Goal: Task Accomplishment & Management: Use online tool/utility

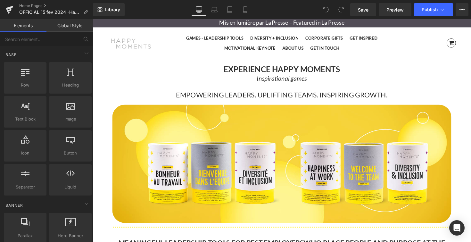
scroll to position [3800, 388]
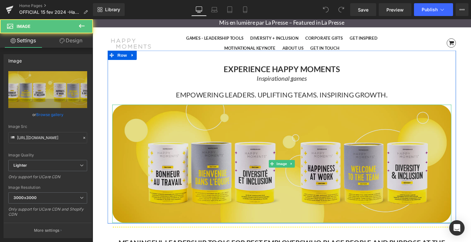
click at [147, 123] on img at bounding box center [286, 167] width 347 height 121
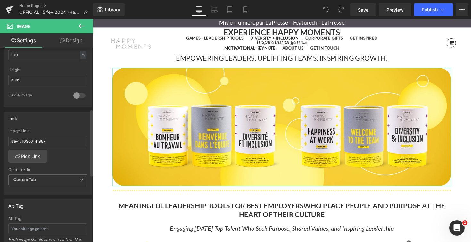
scroll to position [218, 0]
click at [51, 141] on input "#e-1710960141987" at bounding box center [47, 141] width 79 height 11
drag, startPoint x: 56, startPoint y: 141, endPoint x: 10, endPoint y: 140, distance: 46.5
click at [10, 140] on input "#e-1710960141987" at bounding box center [47, 141] width 79 height 11
click at [58, 157] on div "#e-1710960141987 Image Link Pick Link Current Tab New Tab Open link In Current …" at bounding box center [48, 162] width 88 height 66
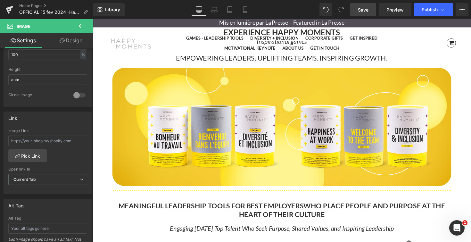
click at [366, 12] on span "Save" at bounding box center [363, 9] width 11 height 7
click at [84, 24] on icon at bounding box center [82, 26] width 8 height 8
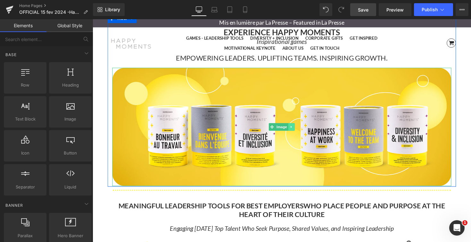
click at [297, 131] on link at bounding box center [296, 130] width 7 height 8
click at [295, 131] on icon at bounding box center [293, 130] width 4 height 4
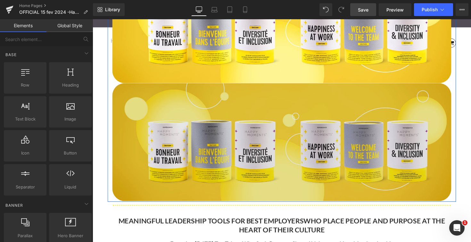
scroll to position [136, 0]
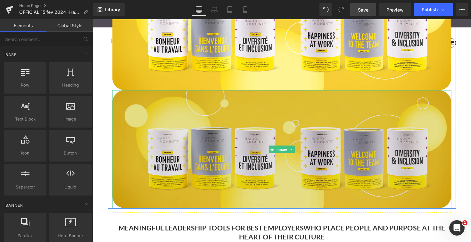
click at [254, 123] on img at bounding box center [286, 152] width 347 height 121
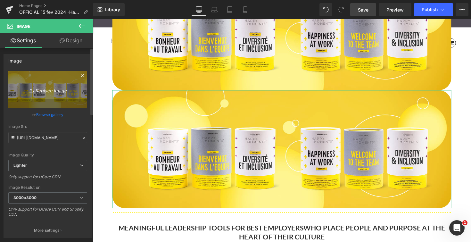
click at [50, 92] on icon "Replace Image" at bounding box center [47, 90] width 51 height 8
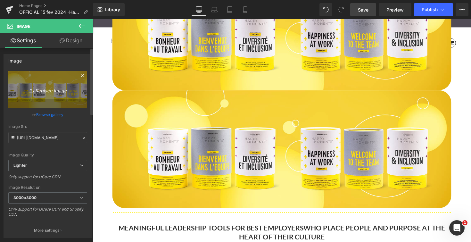
type input "C:\fakepath\HM-HeaderHomepage-produits-2025.png"
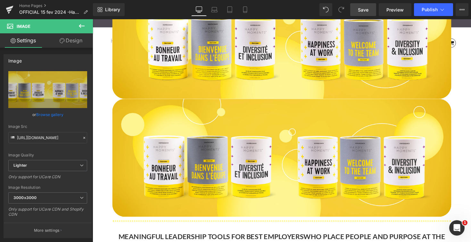
scroll to position [129, 0]
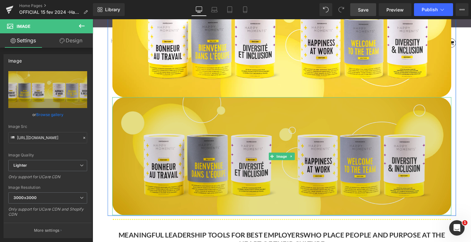
click at [360, 126] on img at bounding box center [286, 159] width 347 height 121
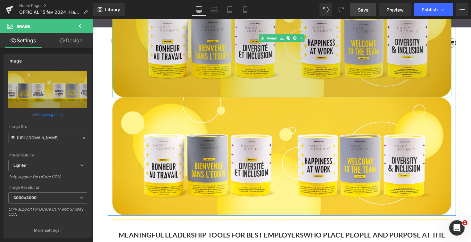
click at [338, 73] on img at bounding box center [286, 38] width 347 height 121
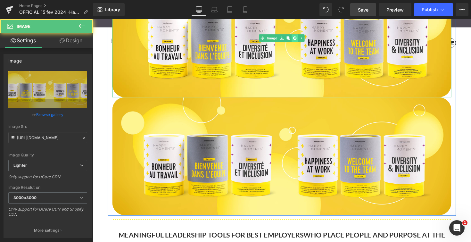
click at [301, 38] on icon at bounding box center [300, 39] width 4 height 4
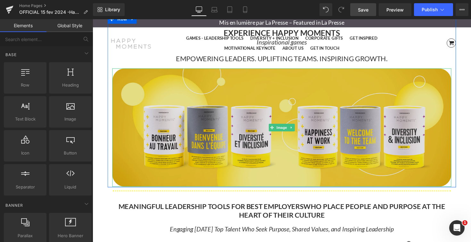
scroll to position [35, 0]
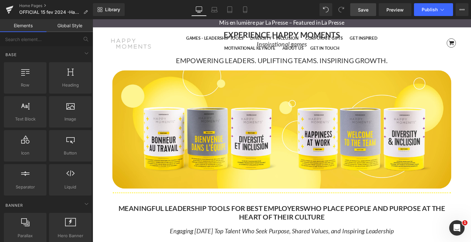
click at [372, 9] on link "Save" at bounding box center [363, 9] width 26 height 13
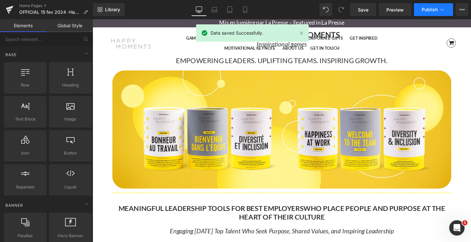
click at [431, 10] on span "Publish" at bounding box center [430, 9] width 16 height 5
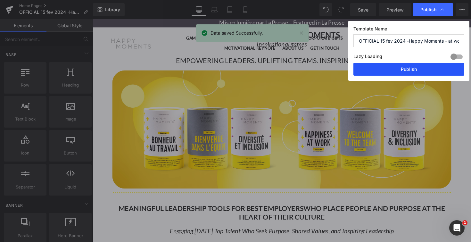
click at [426, 71] on button "Publish" at bounding box center [408, 69] width 111 height 13
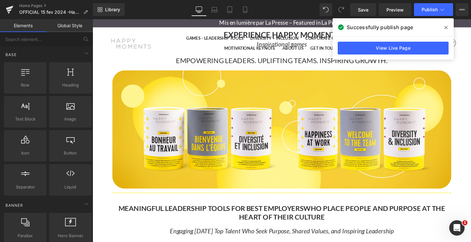
click at [447, 28] on icon at bounding box center [446, 27] width 3 height 3
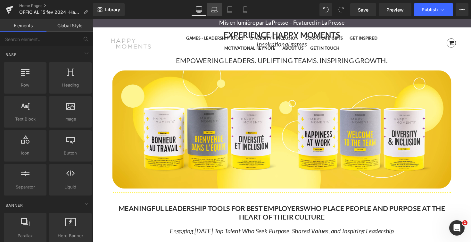
click at [214, 12] on icon at bounding box center [215, 11] width 6 height 2
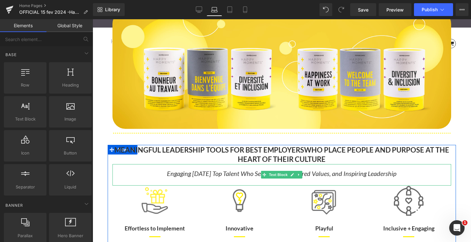
scroll to position [0, 0]
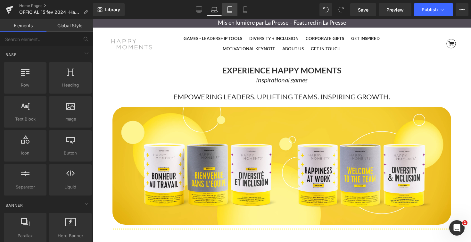
click at [231, 8] on icon at bounding box center [230, 9] width 6 height 6
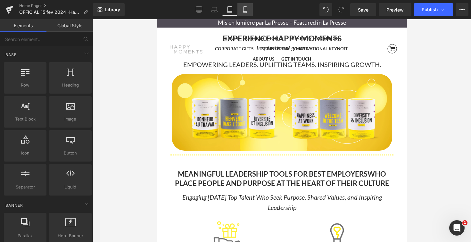
scroll to position [5418, 250]
click at [243, 8] on icon at bounding box center [245, 9] width 6 height 6
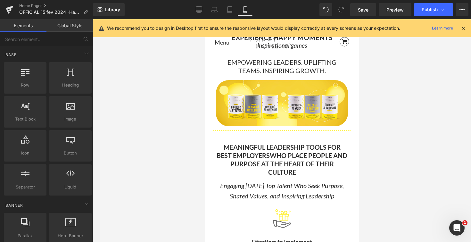
scroll to position [3, 3]
click at [202, 10] on icon at bounding box center [199, 9] width 6 height 6
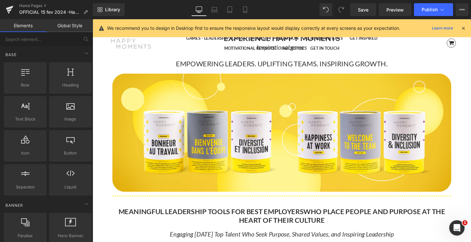
scroll to position [3800, 388]
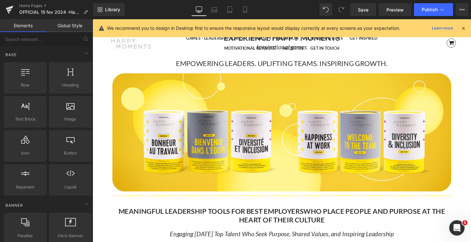
click at [463, 28] on icon at bounding box center [464, 28] width 6 height 6
